Goal: Task Accomplishment & Management: Complete application form

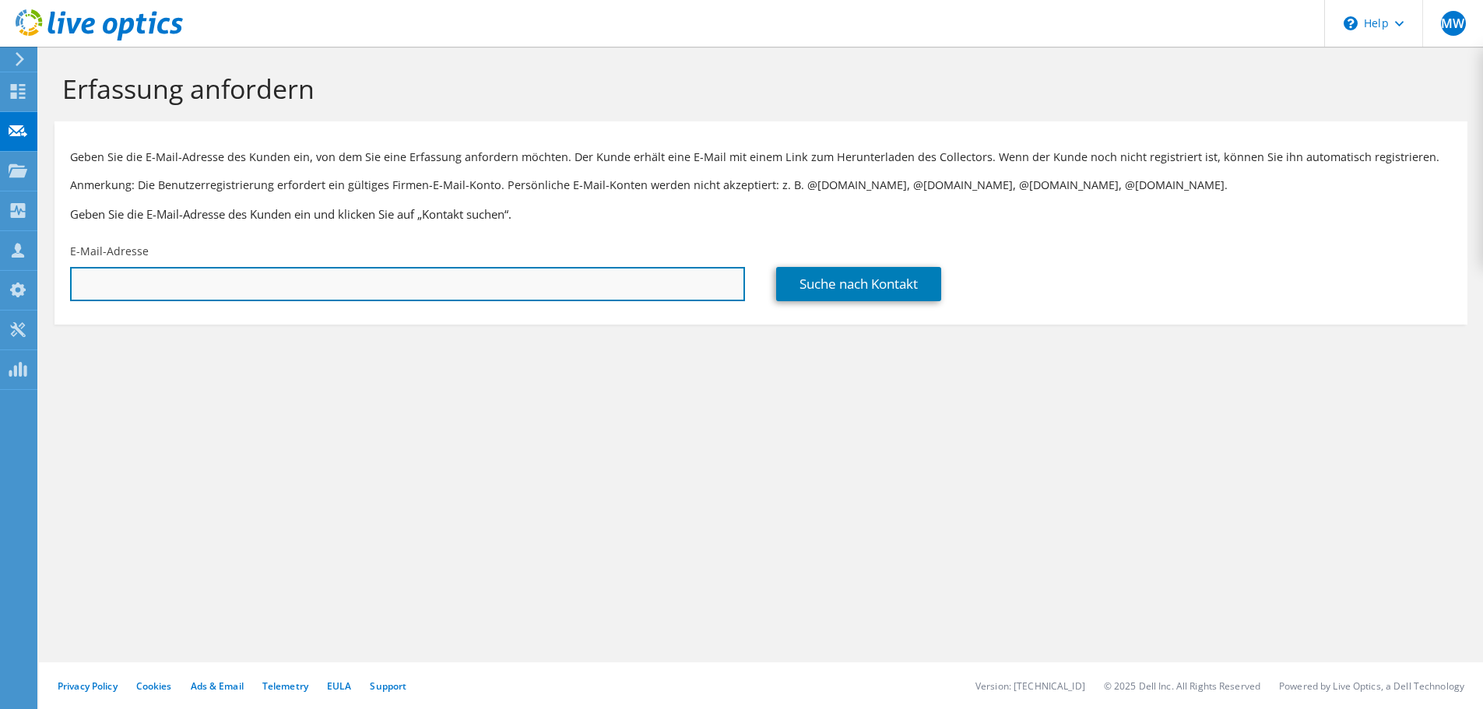
click at [266, 278] on input "text" at bounding box center [407, 284] width 675 height 34
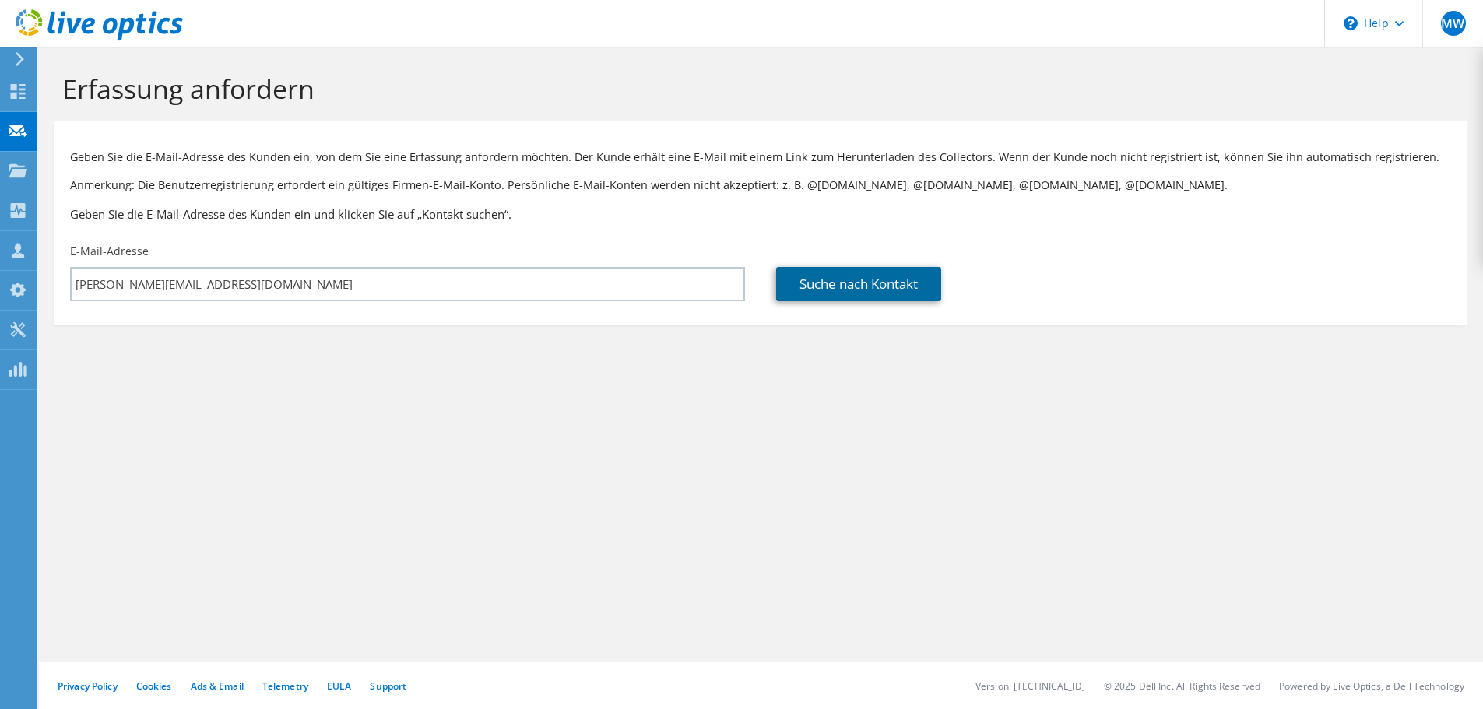
click at [863, 282] on link "Suche nach Kontakt" at bounding box center [858, 284] width 165 height 34
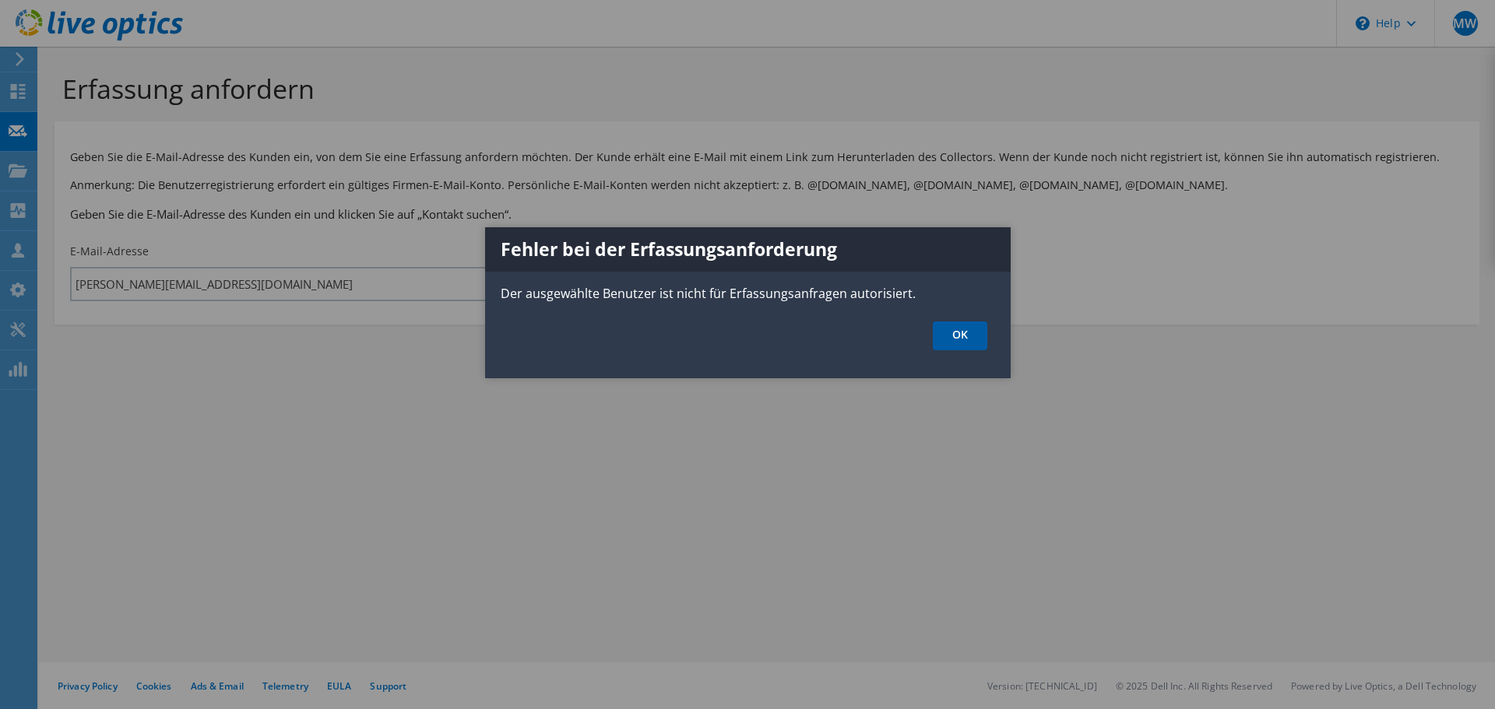
click at [965, 337] on link "OK" at bounding box center [960, 336] width 54 height 29
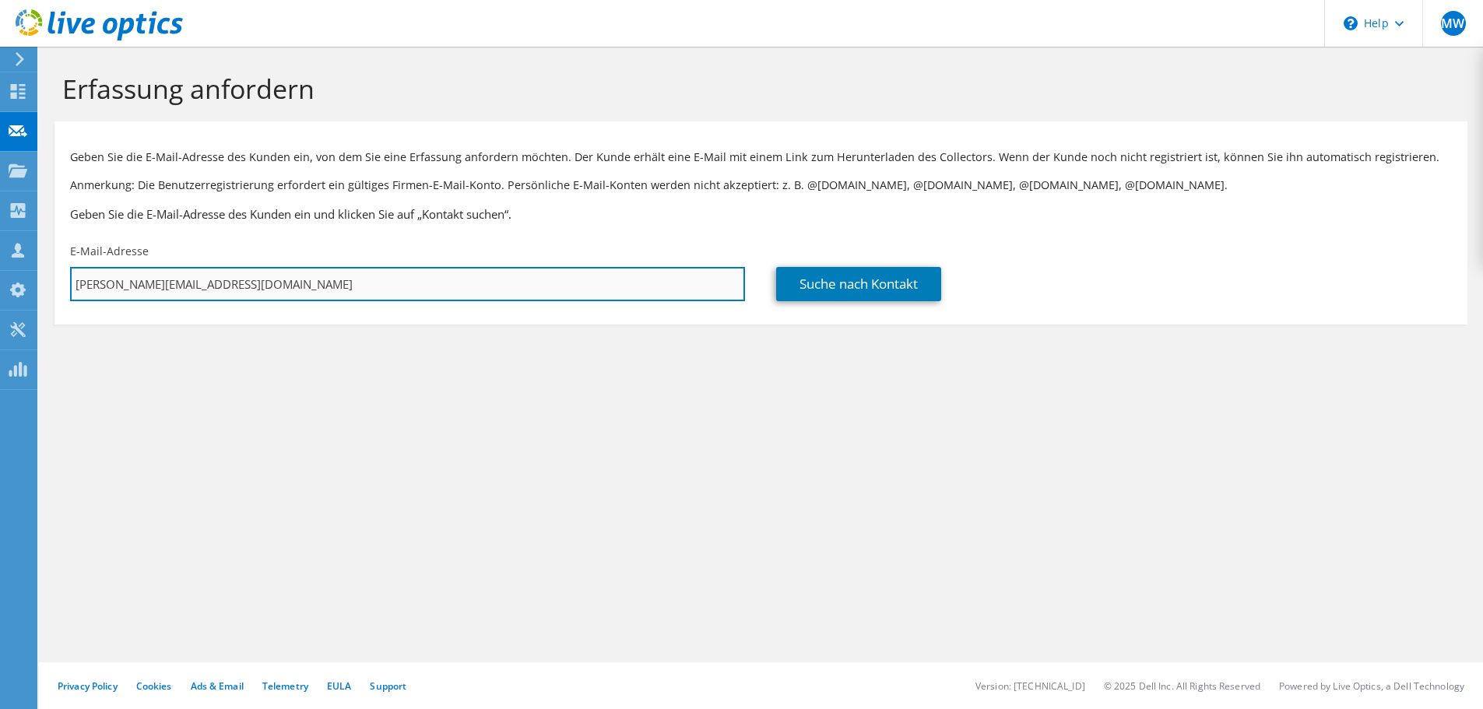
drag, startPoint x: 167, startPoint y: 283, endPoint x: 326, endPoint y: 277, distance: 159.0
click at [326, 277] on input "[PERSON_NAME][EMAIL_ADDRESS][DOMAIN_NAME]" at bounding box center [407, 284] width 675 height 34
type input "[PERSON_NAME][EMAIL_ADDRESS][DOMAIN_NAME]"
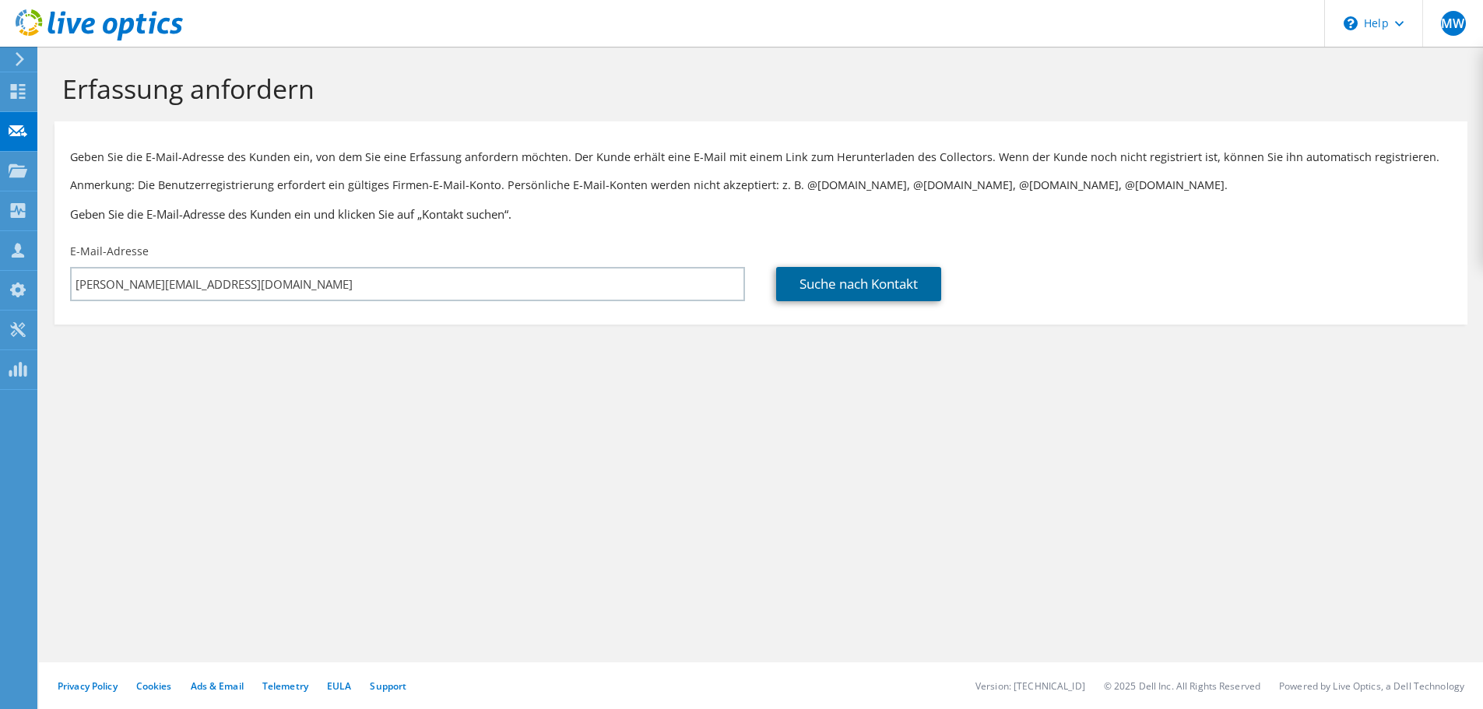
click at [832, 290] on link "Suche nach Kontakt" at bounding box center [858, 284] width 165 height 34
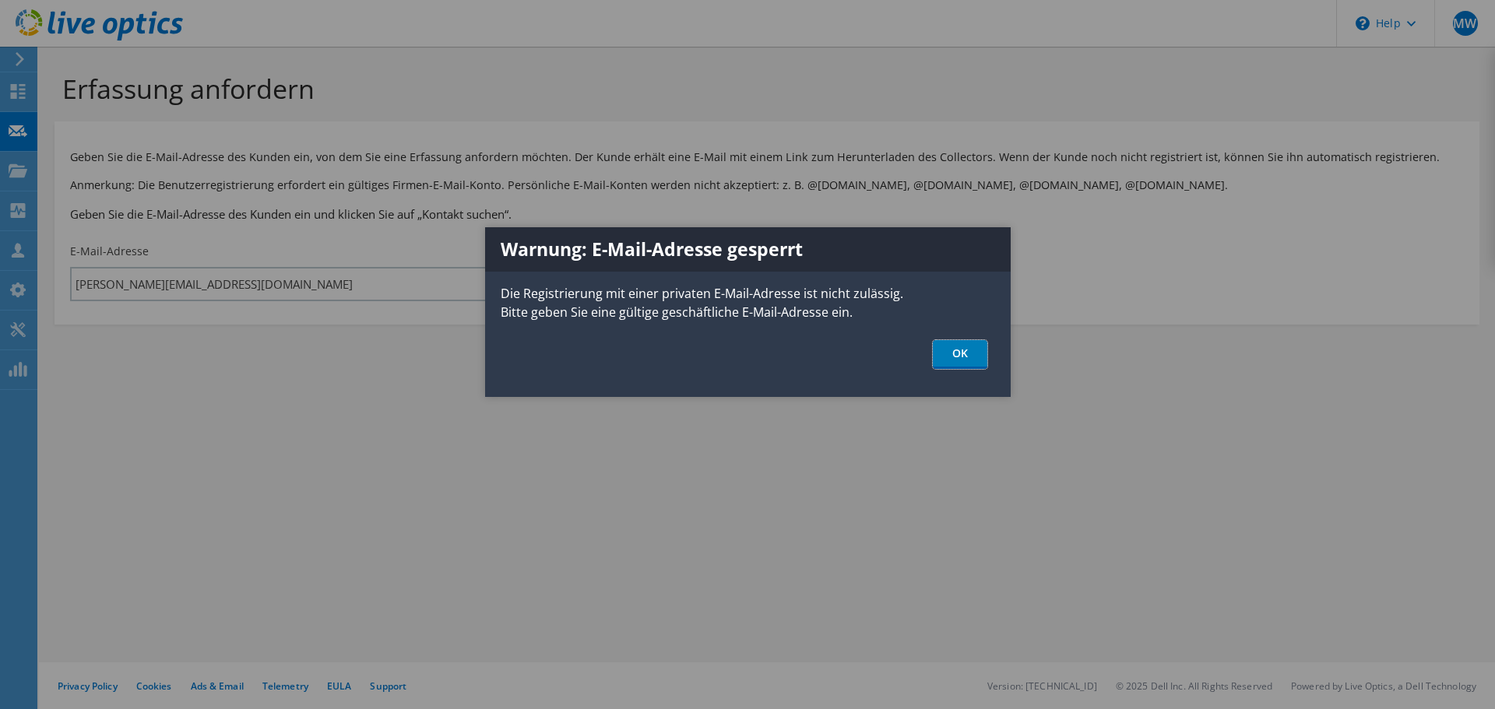
drag, startPoint x: 945, startPoint y: 350, endPoint x: 917, endPoint y: 350, distance: 28.0
click at [946, 350] on link "OK" at bounding box center [960, 354] width 54 height 29
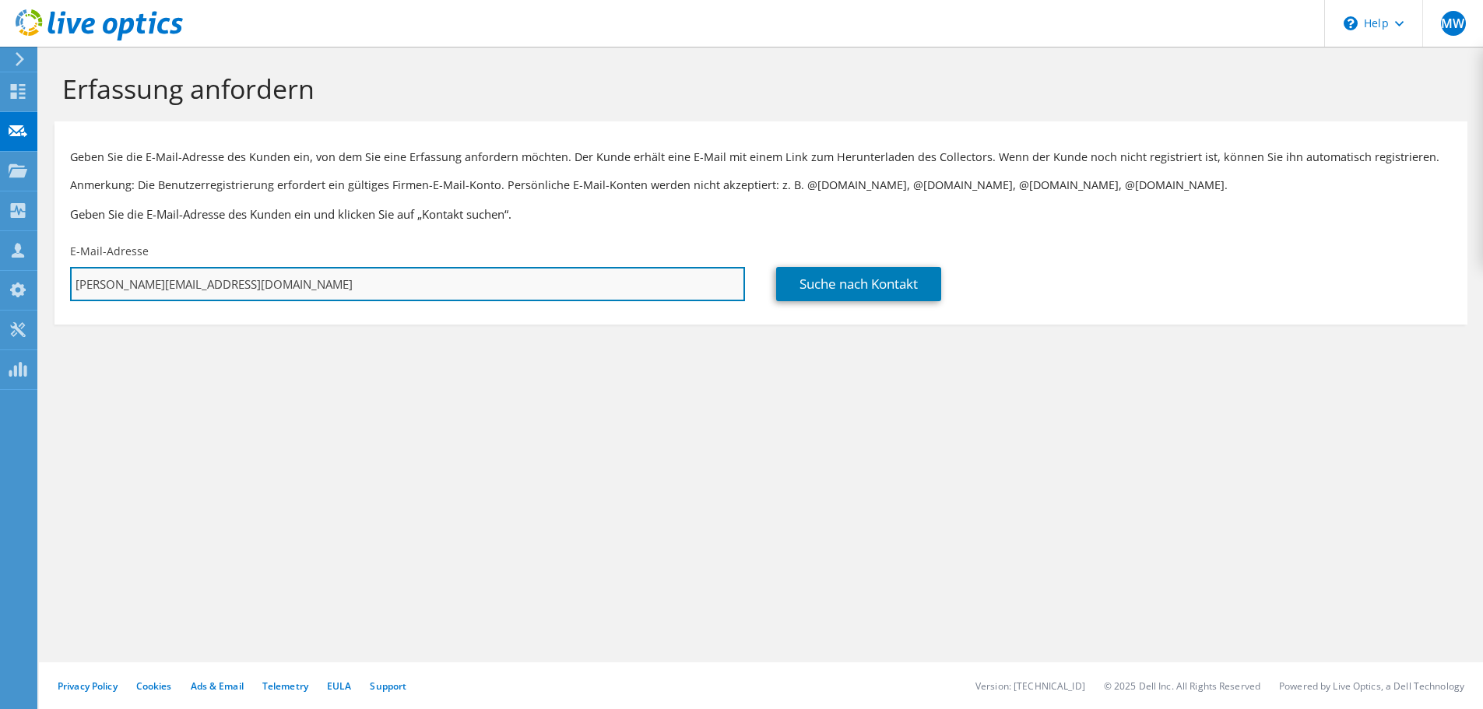
click at [280, 287] on input "[PERSON_NAME][EMAIL_ADDRESS][DOMAIN_NAME]" at bounding box center [407, 284] width 675 height 34
drag, startPoint x: 280, startPoint y: 287, endPoint x: -4, endPoint y: 298, distance: 283.6
click at [0, 298] on html "MW Teammitglied [PERSON_NAME] [PERSON_NAME][EMAIL_ADDRESS][DOMAIN_NAME] Bechtle…" at bounding box center [741, 354] width 1483 height 709
